Goal: Information Seeking & Learning: Understand process/instructions

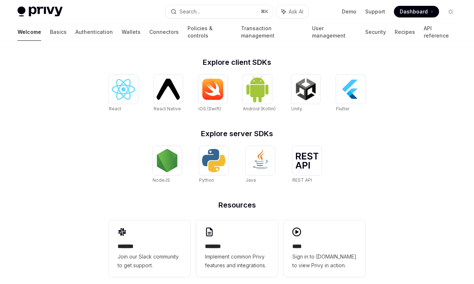
scroll to position [294, 0]
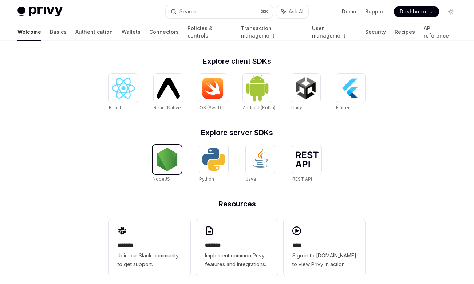
click at [167, 165] on img at bounding box center [166, 159] width 23 height 23
click at [302, 159] on img at bounding box center [306, 159] width 23 height 16
type textarea "*"
click at [166, 162] on img at bounding box center [166, 159] width 23 height 23
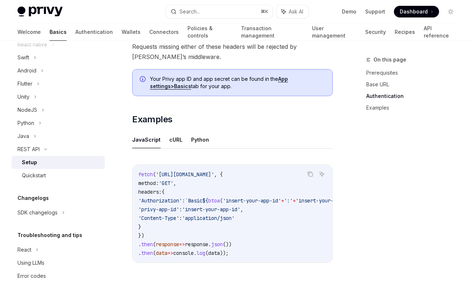
scroll to position [354, 0]
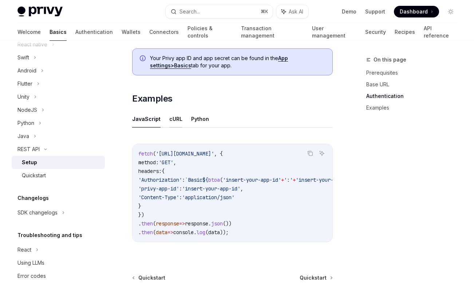
click at [175, 117] on button "cURL" at bounding box center [175, 118] width 13 height 17
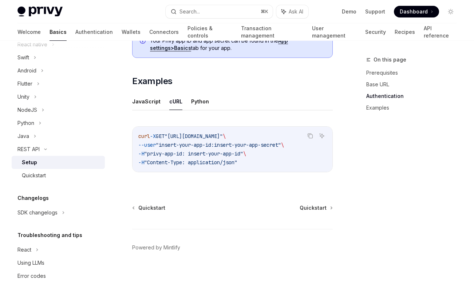
scroll to position [380, 0]
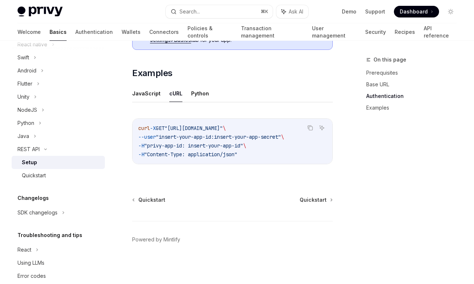
type textarea "*"
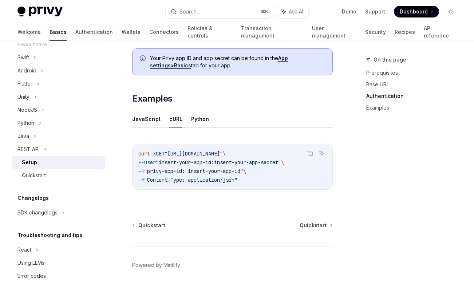
scroll to position [354, 0]
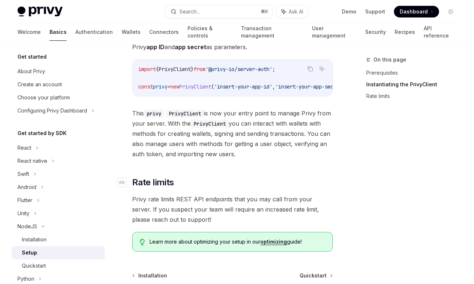
scroll to position [83, 0]
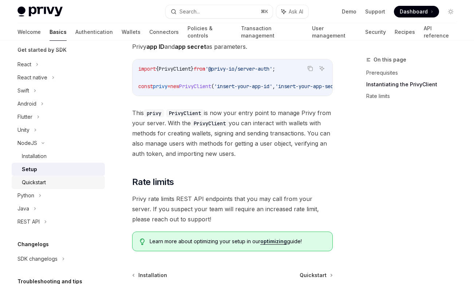
click at [70, 184] on div "Quickstart" at bounding box center [61, 182] width 79 height 9
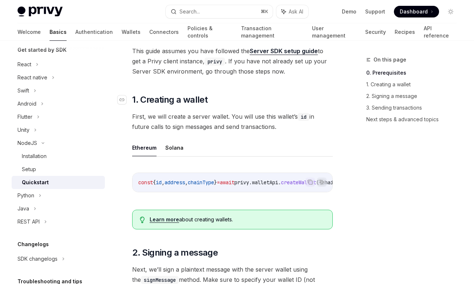
scroll to position [94, 0]
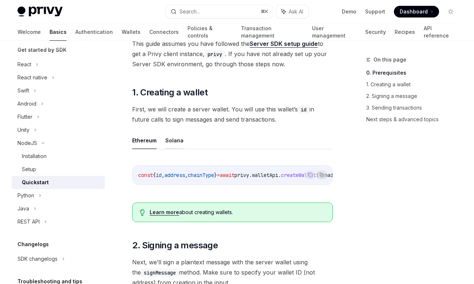
click at [169, 147] on button "Solana" at bounding box center [174, 140] width 18 height 17
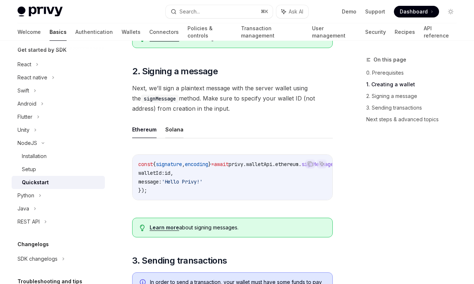
click at [175, 133] on button "Solana" at bounding box center [174, 129] width 18 height 17
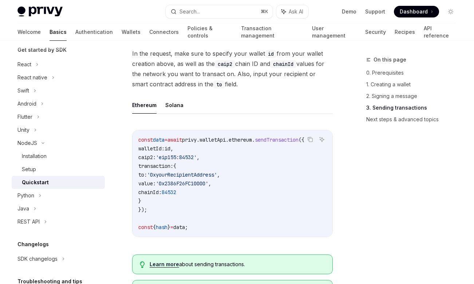
scroll to position [0, 9]
click at [172, 110] on button "Solana" at bounding box center [174, 104] width 18 height 17
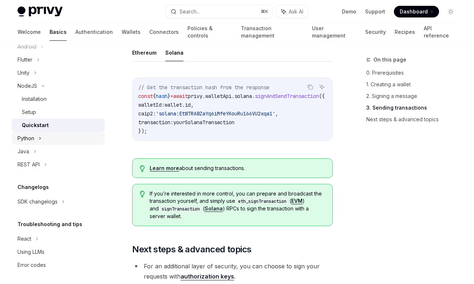
scroll to position [143, 0]
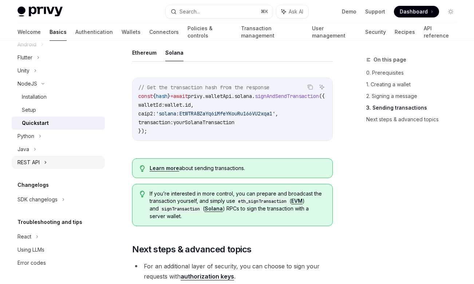
click at [32, 158] on div "REST API" at bounding box center [28, 162] width 22 height 9
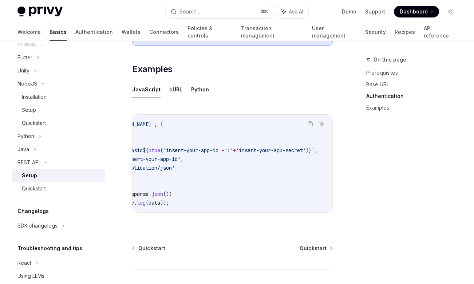
scroll to position [0, 71]
click at [58, 191] on div "Quickstart" at bounding box center [61, 188] width 79 height 9
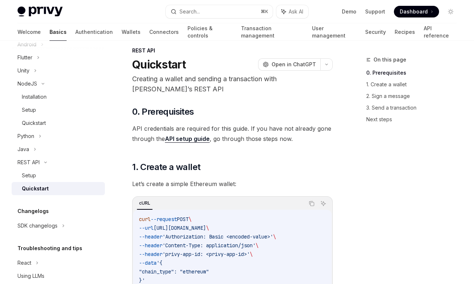
scroll to position [10, 0]
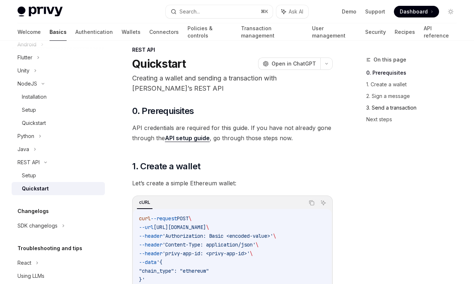
click at [409, 104] on link "3. Send a transaction" at bounding box center [414, 108] width 96 height 12
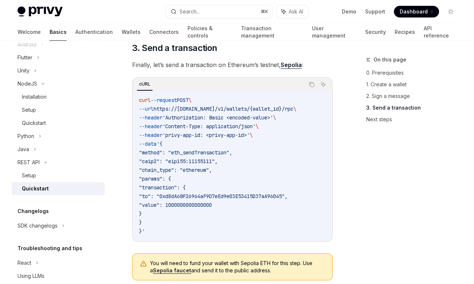
scroll to position [694, 0]
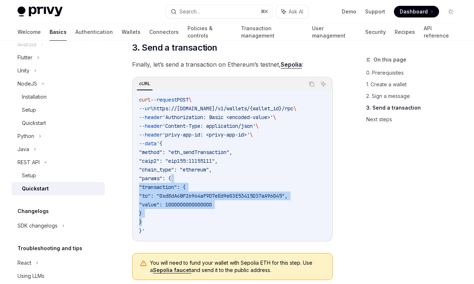
drag, startPoint x: 210, startPoint y: 178, endPoint x: 251, endPoint y: 229, distance: 65.5
click at [246, 229] on code "curl --request POST \ --url https://api.privy.io/v1/wallets/{wallet_id}/rpc \ -…" at bounding box center [232, 165] width 187 height 140
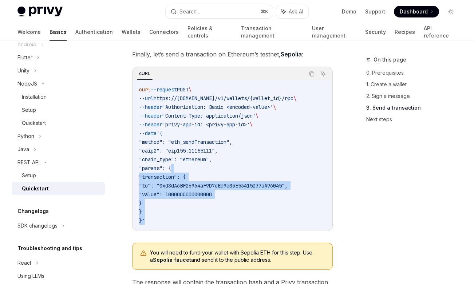
click at [283, 204] on code "curl --request POST \ --url https://api.privy.io/v1/wallets/{wallet_id}/rpc \ -…" at bounding box center [232, 155] width 187 height 140
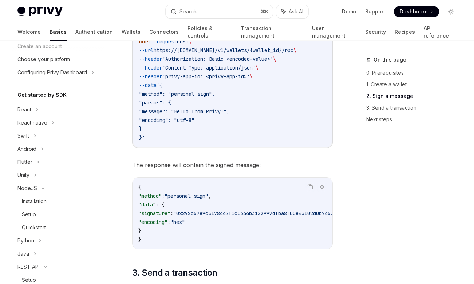
scroll to position [23, 0]
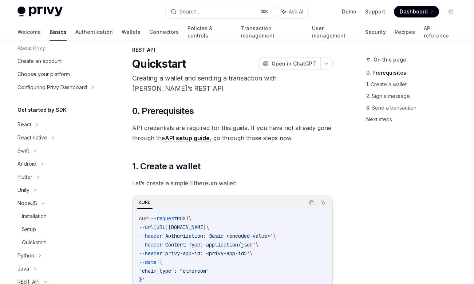
scroll to position [10, 0]
click at [353, 13] on link "Demo" at bounding box center [349, 11] width 15 height 7
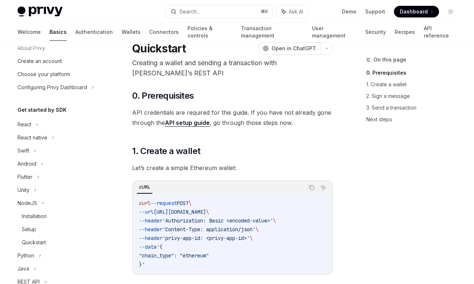
scroll to position [26, 0]
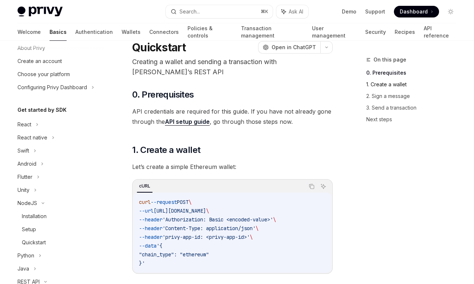
click at [373, 81] on link "1. Create a wallet" at bounding box center [414, 85] width 96 height 12
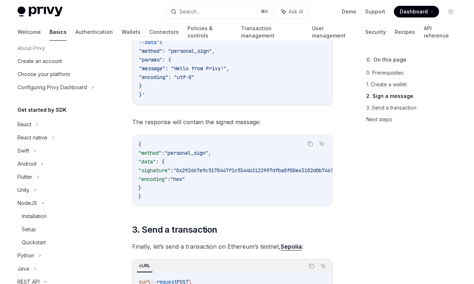
scroll to position [515, 0]
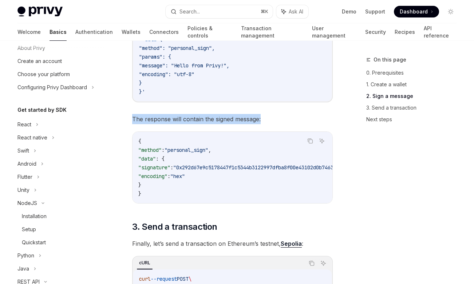
drag, startPoint x: 247, startPoint y: 113, endPoint x: 267, endPoint y: 122, distance: 21.8
click at [267, 122] on div "​ 0. Prerequisites API credentials are required for this guide. If you have not…" at bounding box center [232, 143] width 200 height 1087
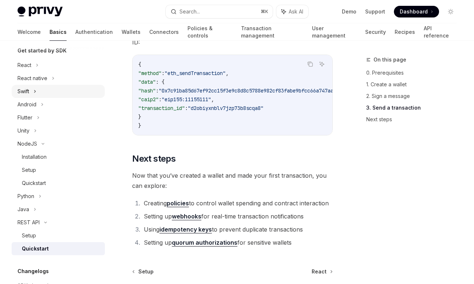
scroll to position [83, 0]
click at [52, 174] on link "Setup" at bounding box center [58, 169] width 93 height 13
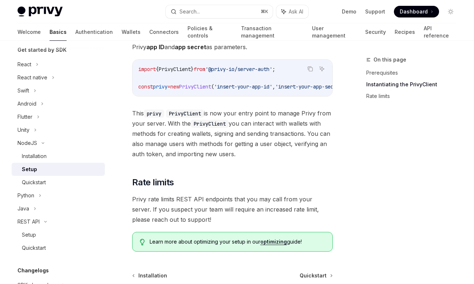
scroll to position [229, 0]
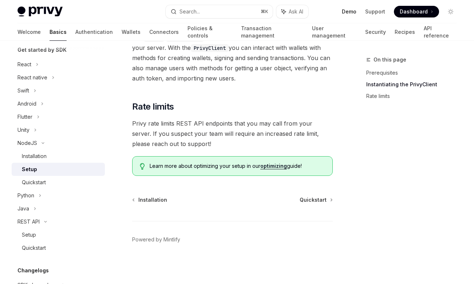
click at [353, 9] on link "Demo" at bounding box center [349, 11] width 15 height 7
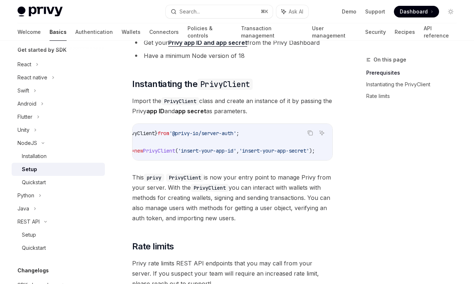
scroll to position [0, 0]
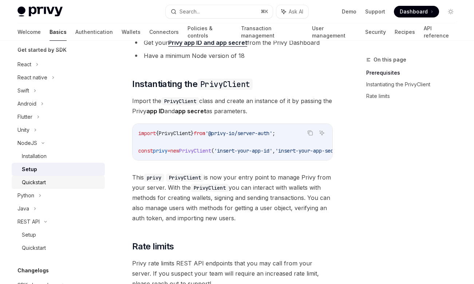
click at [70, 182] on div "Quickstart" at bounding box center [61, 182] width 79 height 9
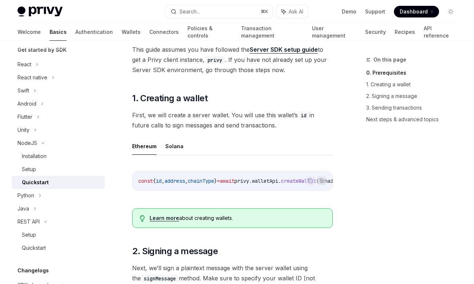
scroll to position [92, 0]
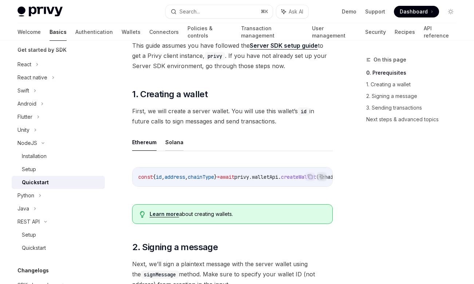
click at [170, 148] on button "Solana" at bounding box center [174, 142] width 18 height 17
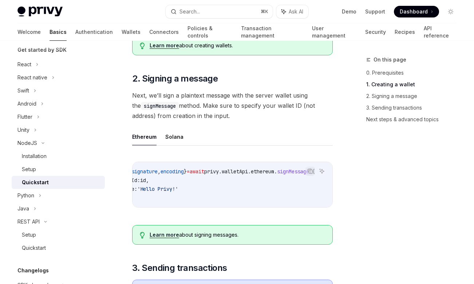
scroll to position [0, 50]
click at [173, 134] on button "Solana" at bounding box center [174, 136] width 18 height 17
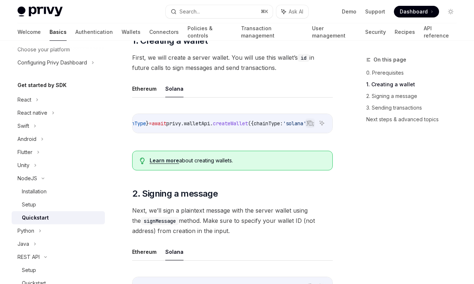
scroll to position [127, 0]
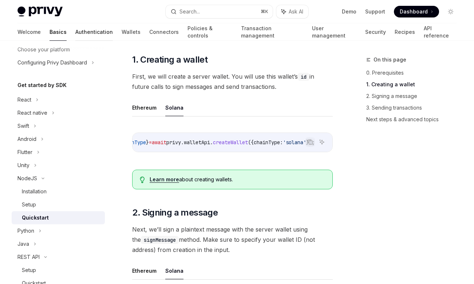
click at [75, 35] on link "Authentication" at bounding box center [93, 31] width 37 height 17
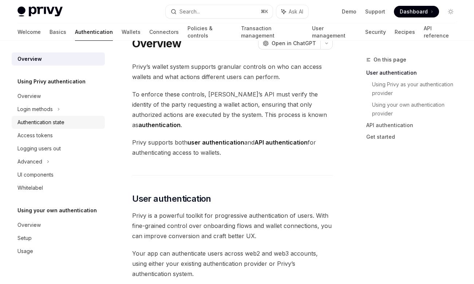
scroll to position [20, 0]
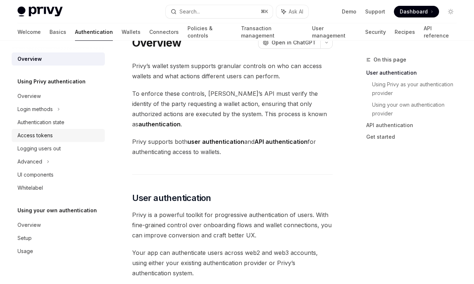
click at [63, 135] on div "Access tokens" at bounding box center [58, 135] width 83 height 9
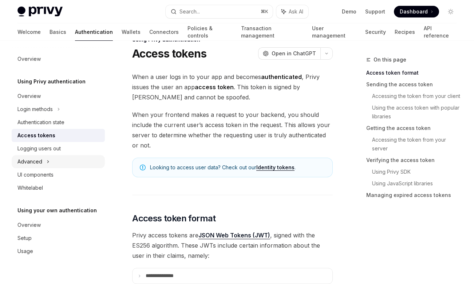
click at [46, 160] on div "Advanced" at bounding box center [58, 161] width 93 height 13
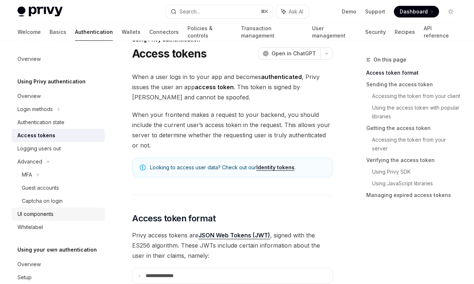
click at [46, 214] on div "UI components" at bounding box center [35, 214] width 36 height 9
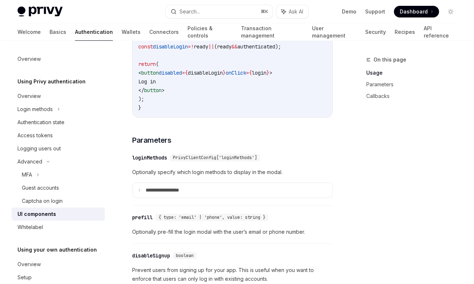
scroll to position [565, 0]
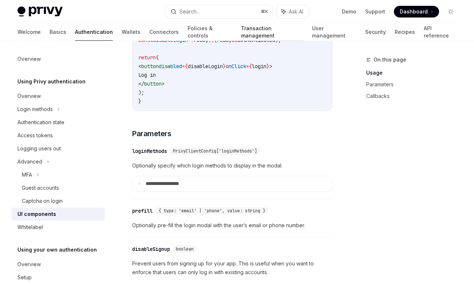
click at [241, 31] on link "Transaction management" at bounding box center [272, 31] width 62 height 17
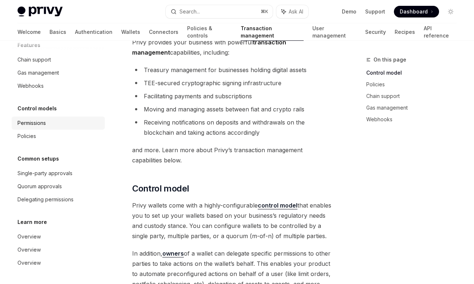
scroll to position [58, 0]
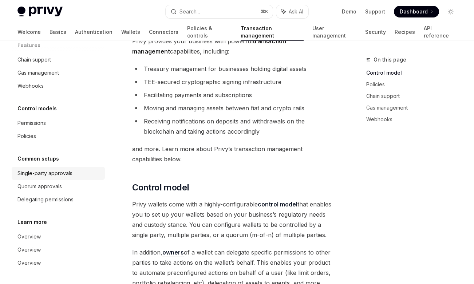
click at [51, 176] on div "Single-party approvals" at bounding box center [44, 173] width 55 height 9
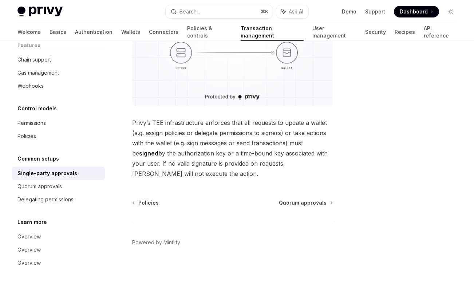
scroll to position [184, 0]
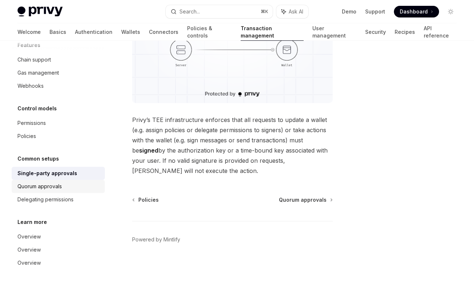
click at [70, 187] on div "Quorum approvals" at bounding box center [58, 186] width 83 height 9
type textarea "*"
